Goal: Transaction & Acquisition: Purchase product/service

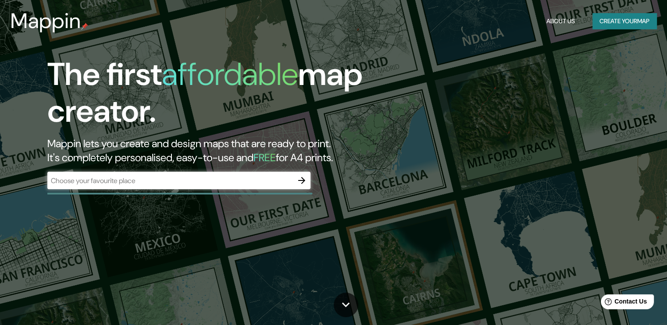
click at [211, 190] on div "​" at bounding box center [178, 181] width 263 height 19
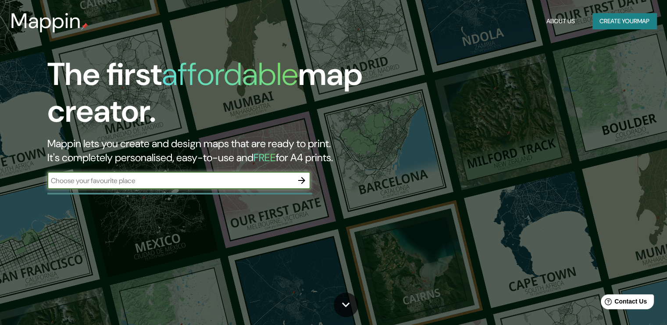
click at [185, 180] on input "text" at bounding box center [170, 181] width 246 height 10
type input "Perú"
click at [297, 182] on icon "button" at bounding box center [302, 180] width 11 height 11
